Goal: Download file/media

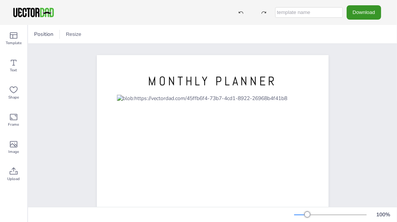
click at [364, 8] on button "Download" at bounding box center [363, 12] width 34 height 14
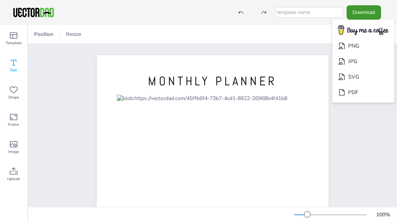
click at [16, 60] on icon at bounding box center [14, 63] width 6 height 6
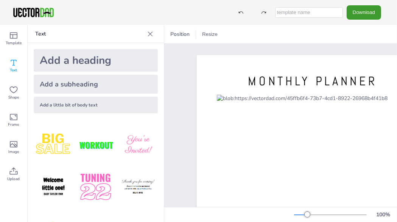
click at [16, 60] on icon at bounding box center [14, 63] width 6 height 6
click at [152, 34] on icon at bounding box center [150, 34] width 8 height 8
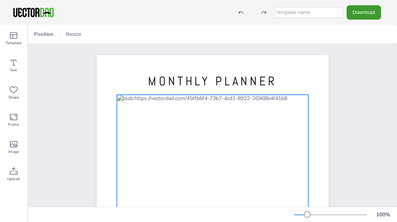
click at [208, 130] on div at bounding box center [211, 215] width 191 height 241
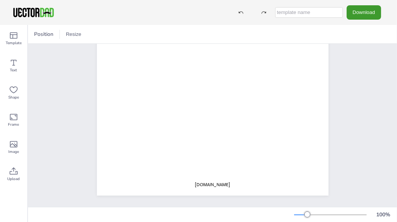
scroll to position [164, 0]
click at [219, 182] on span "[DOMAIN_NAME]" at bounding box center [212, 185] width 35 height 6
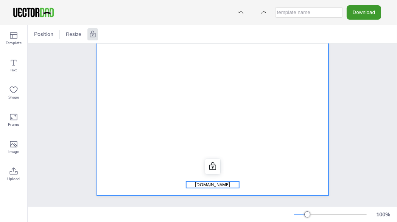
click at [260, 178] on div at bounding box center [212, 46] width 231 height 299
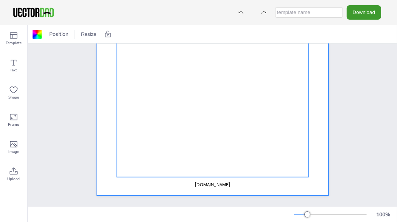
click at [242, 162] on div at bounding box center [211, 56] width 191 height 241
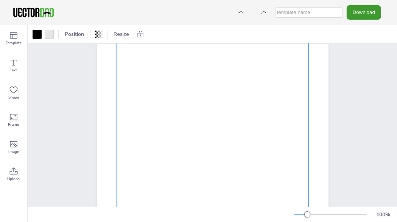
scroll to position [38, 0]
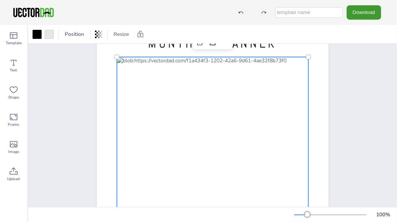
click at [369, 141] on div "[DOMAIN_NAME] MONTHLY PLANNER" at bounding box center [212, 167] width 369 height 322
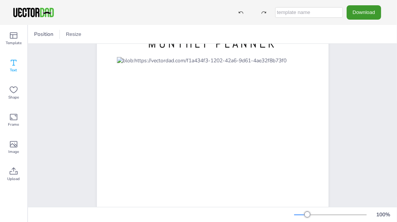
click at [13, 66] on icon at bounding box center [13, 62] width 9 height 9
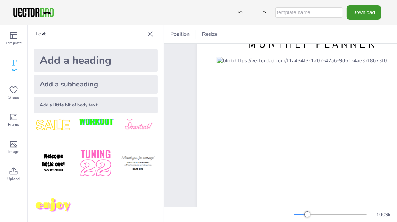
scroll to position [28, 0]
